Goal: Transaction & Acquisition: Subscribe to service/newsletter

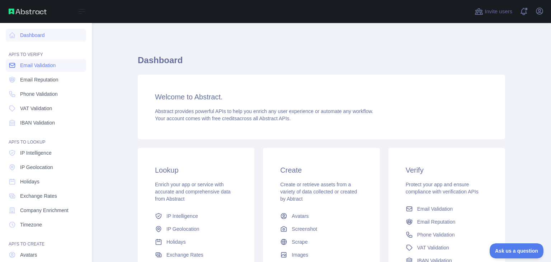
click at [47, 69] on span "Email Validation" at bounding box center [38, 65] width 36 height 7
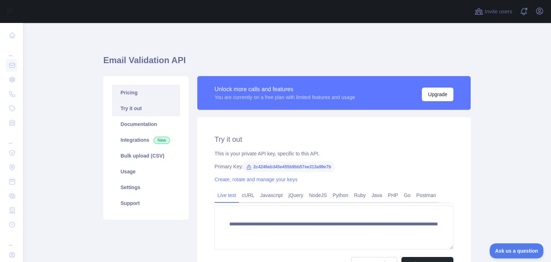
click at [120, 91] on link "Pricing" at bounding box center [146, 93] width 68 height 16
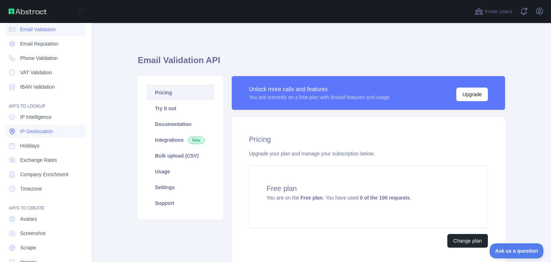
scroll to position [54, 0]
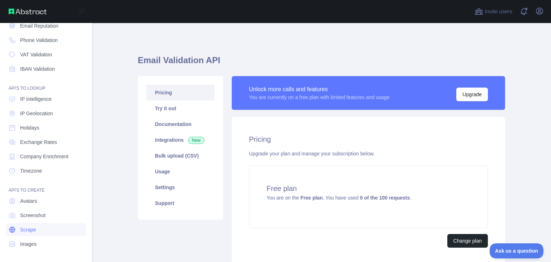
click at [29, 230] on span "Scrape" at bounding box center [28, 229] width 16 height 7
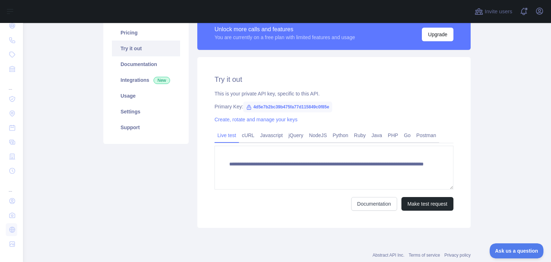
scroll to position [43, 0]
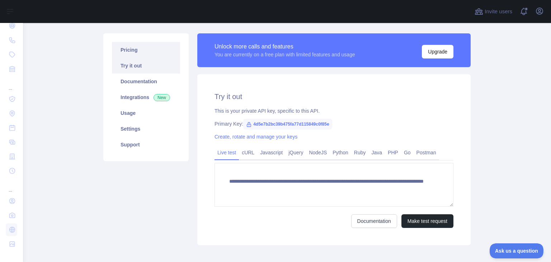
click at [129, 53] on link "Pricing" at bounding box center [146, 50] width 68 height 16
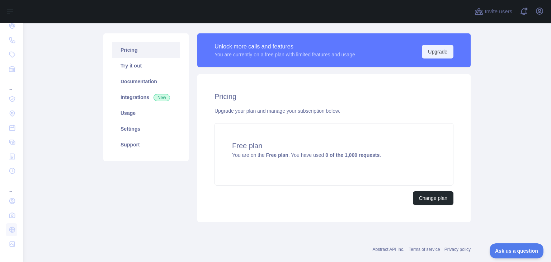
click at [433, 52] on button "Upgrade" at bounding box center [438, 52] width 32 height 14
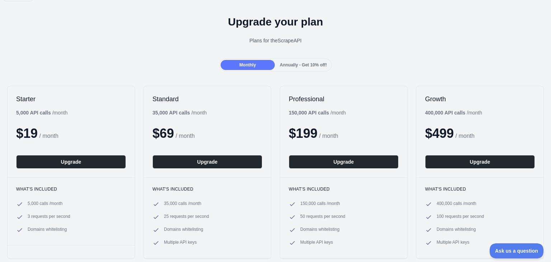
scroll to position [36, 0]
